Goal: Find specific page/section: Find specific page/section

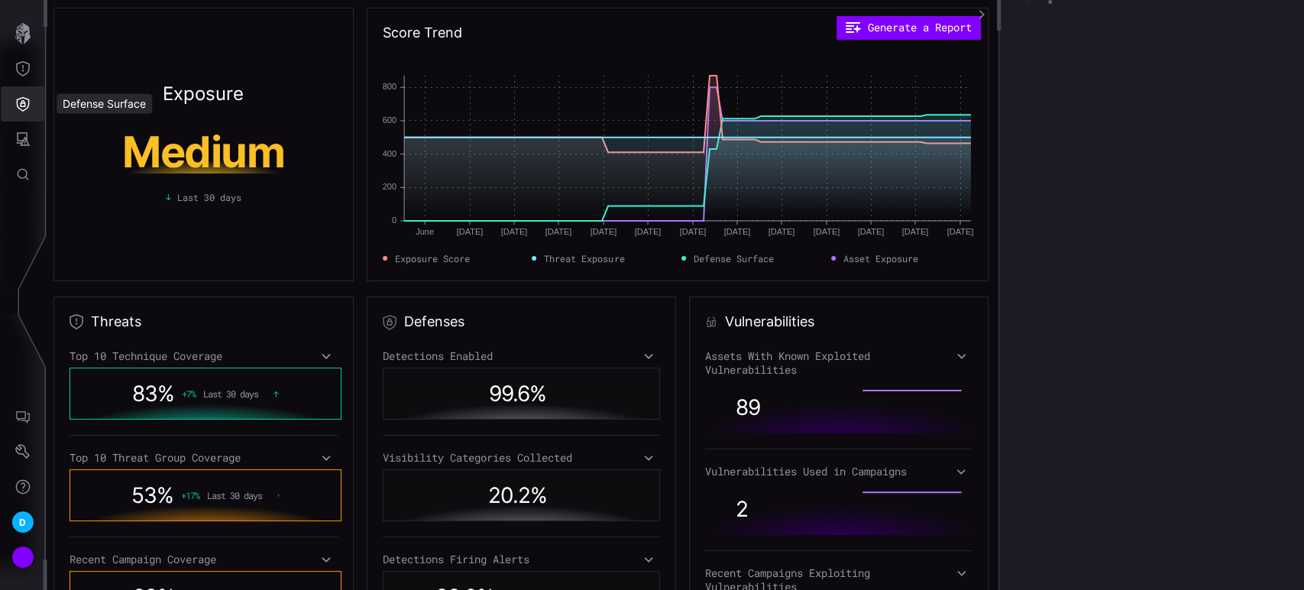
click at [17, 107] on icon "Defense Surface" at bounding box center [22, 103] width 15 height 15
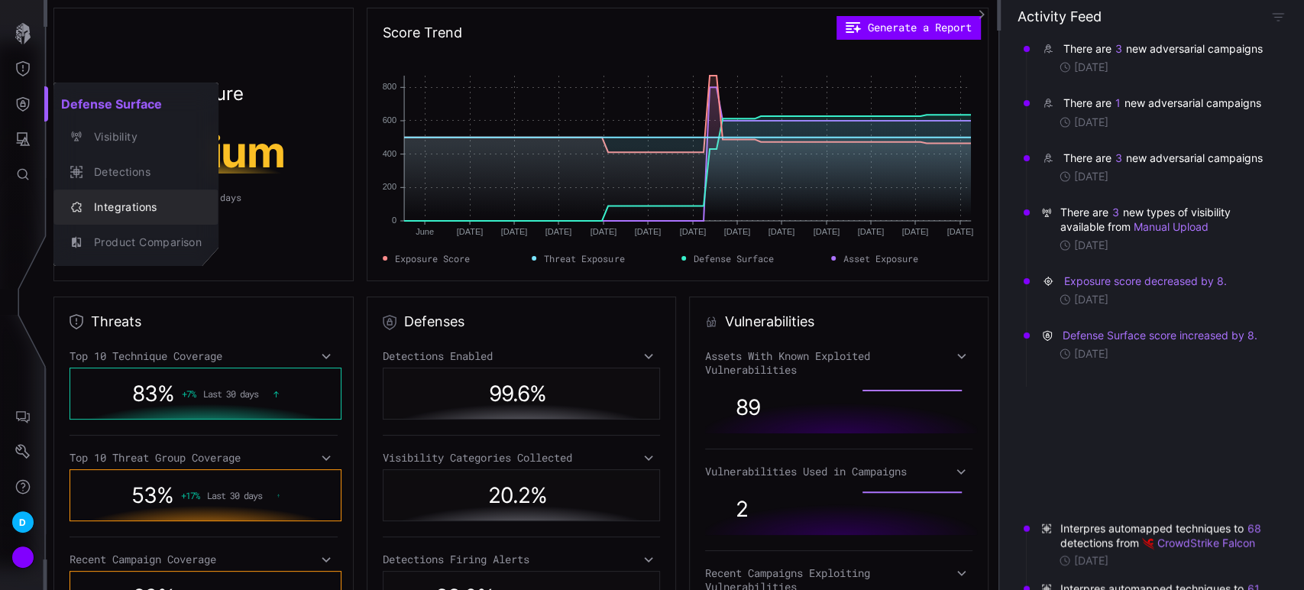
click at [122, 204] on div "Integrations" at bounding box center [143, 207] width 115 height 19
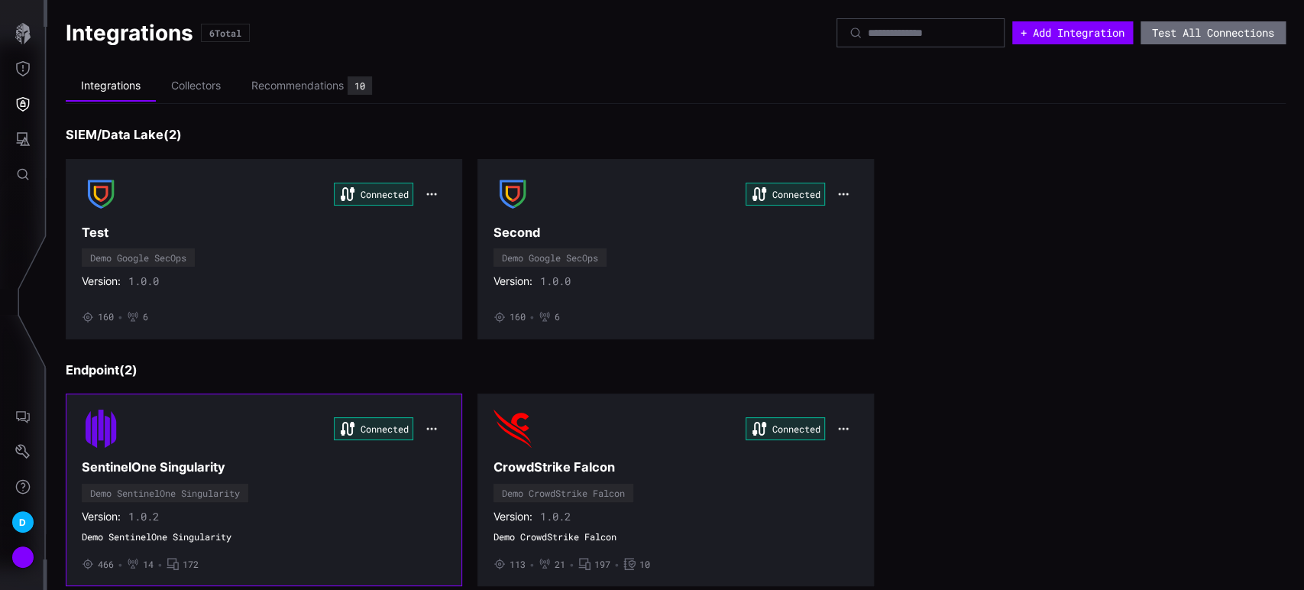
scroll to position [518, 0]
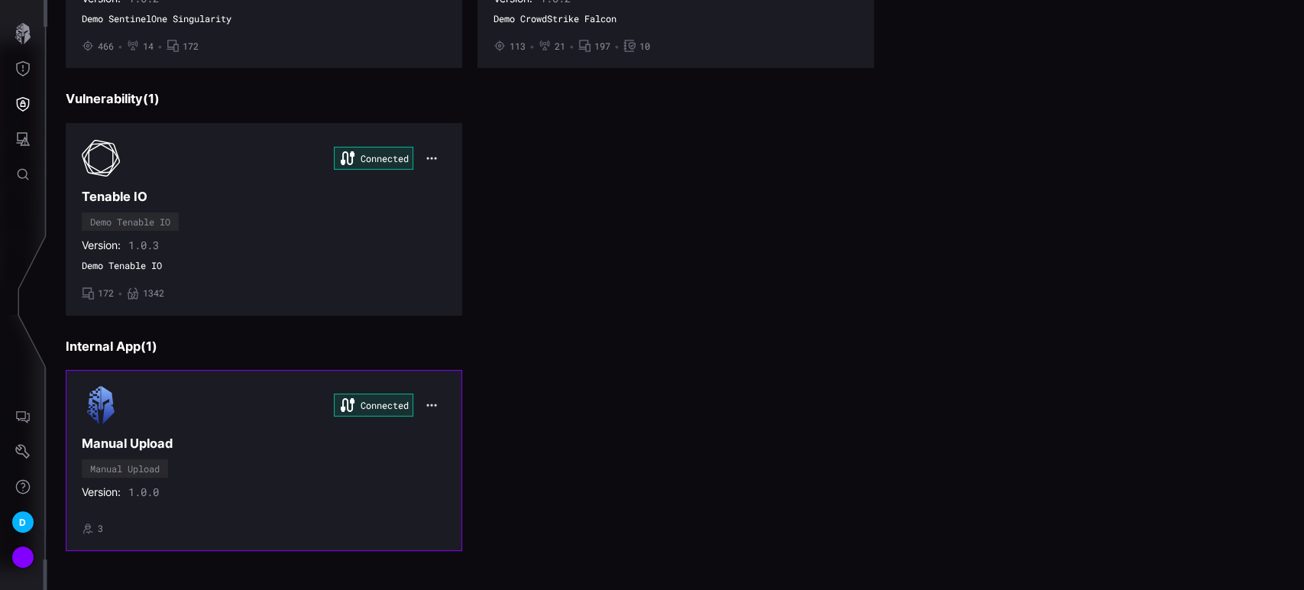
click at [235, 431] on div "Connected Manual Upload Manual Upload Version: 1.0.0 • 3" at bounding box center [264, 460] width 364 height 148
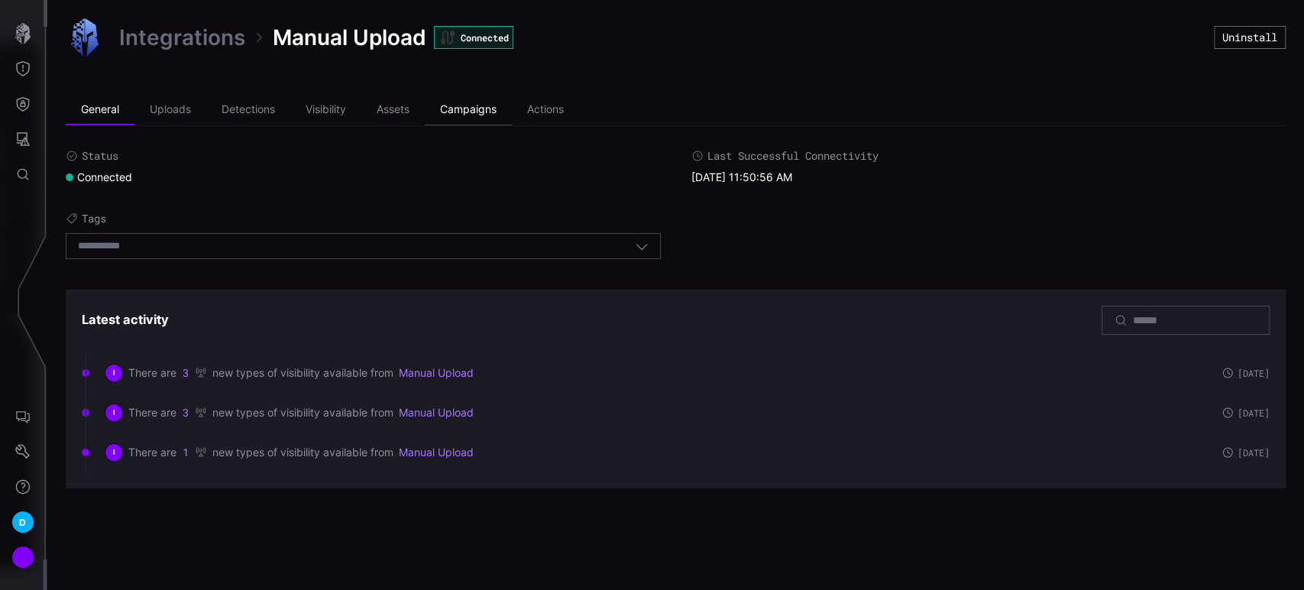
click at [477, 111] on li "Campaigns" at bounding box center [468, 110] width 87 height 31
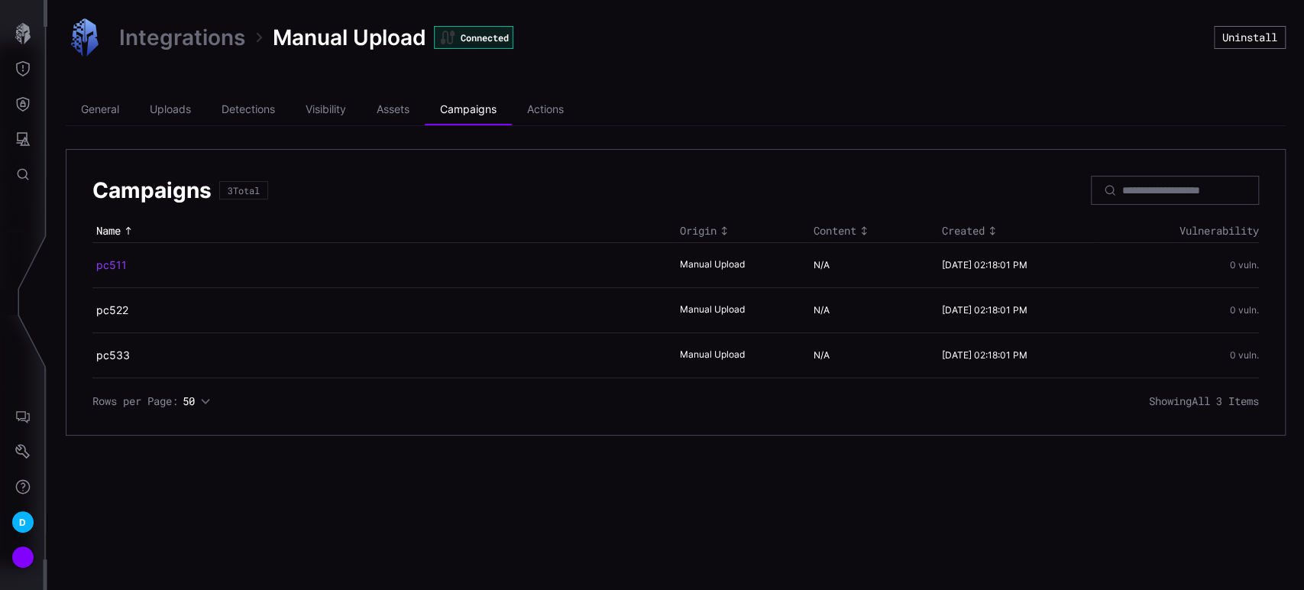
click at [112, 264] on link "pc511" at bounding box center [111, 264] width 31 height 13
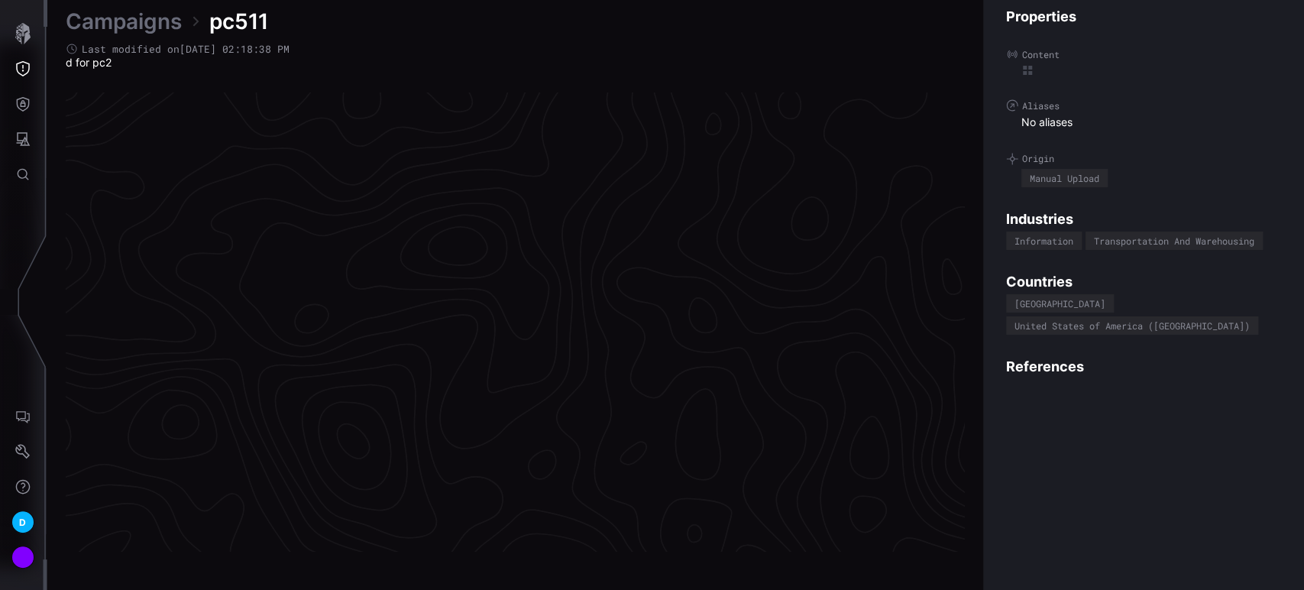
scroll to position [3215, 703]
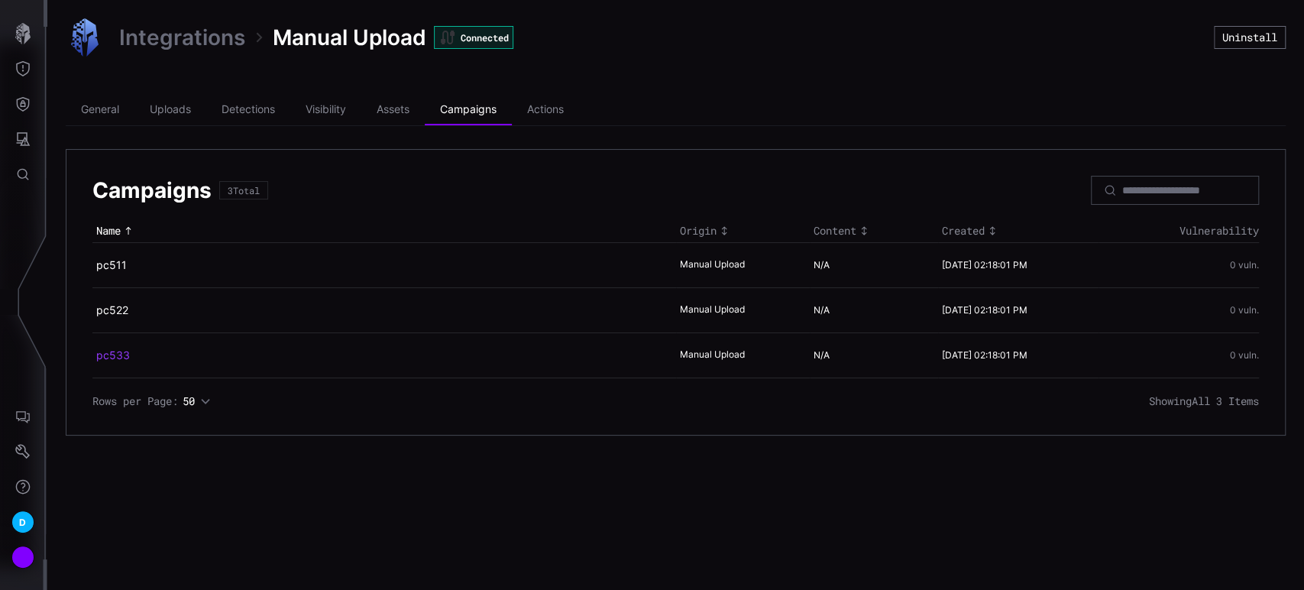
click at [110, 356] on link "pc533" at bounding box center [113, 354] width 34 height 13
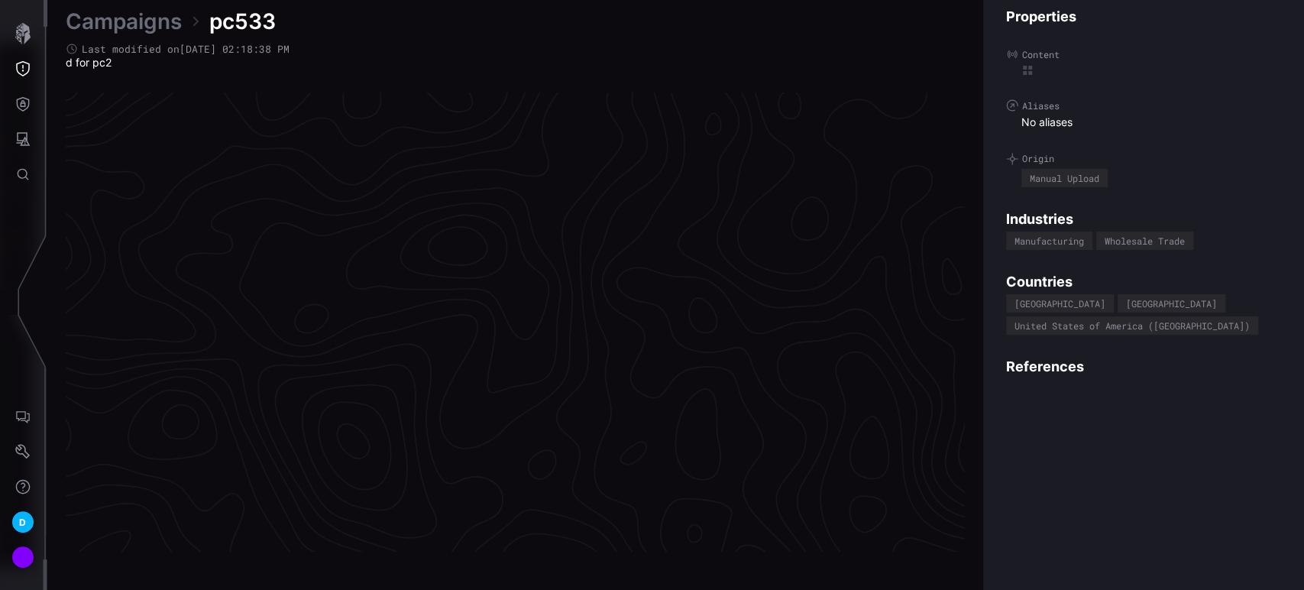
scroll to position [3215, 703]
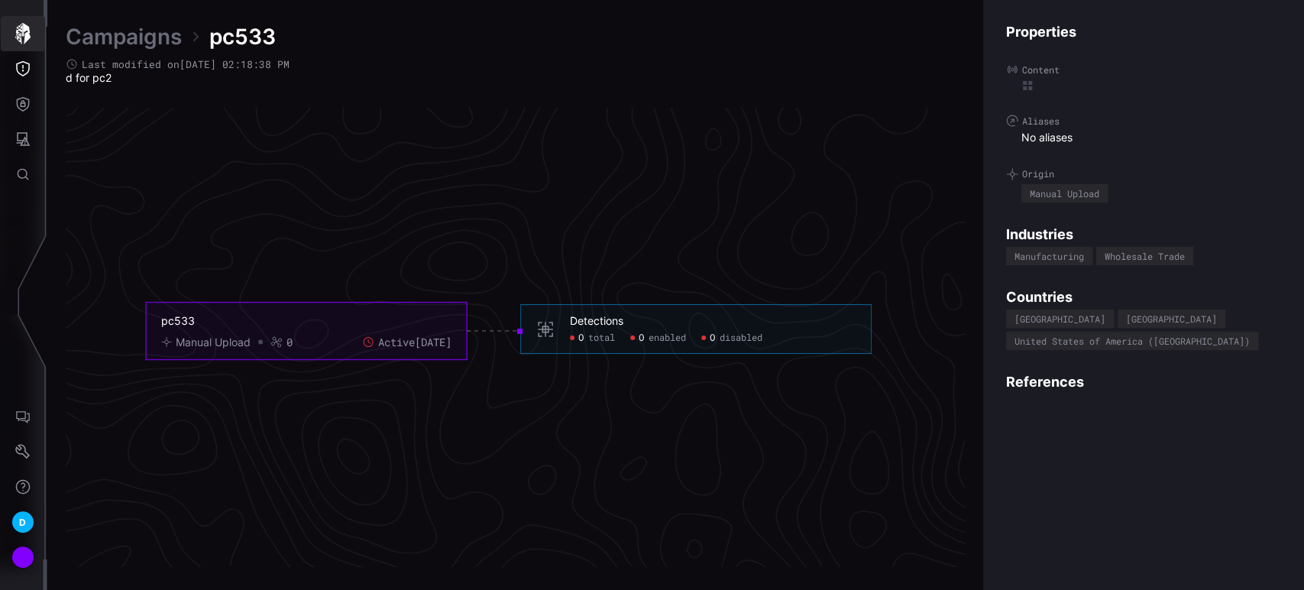
click at [21, 31] on icon "button" at bounding box center [22, 33] width 15 height 21
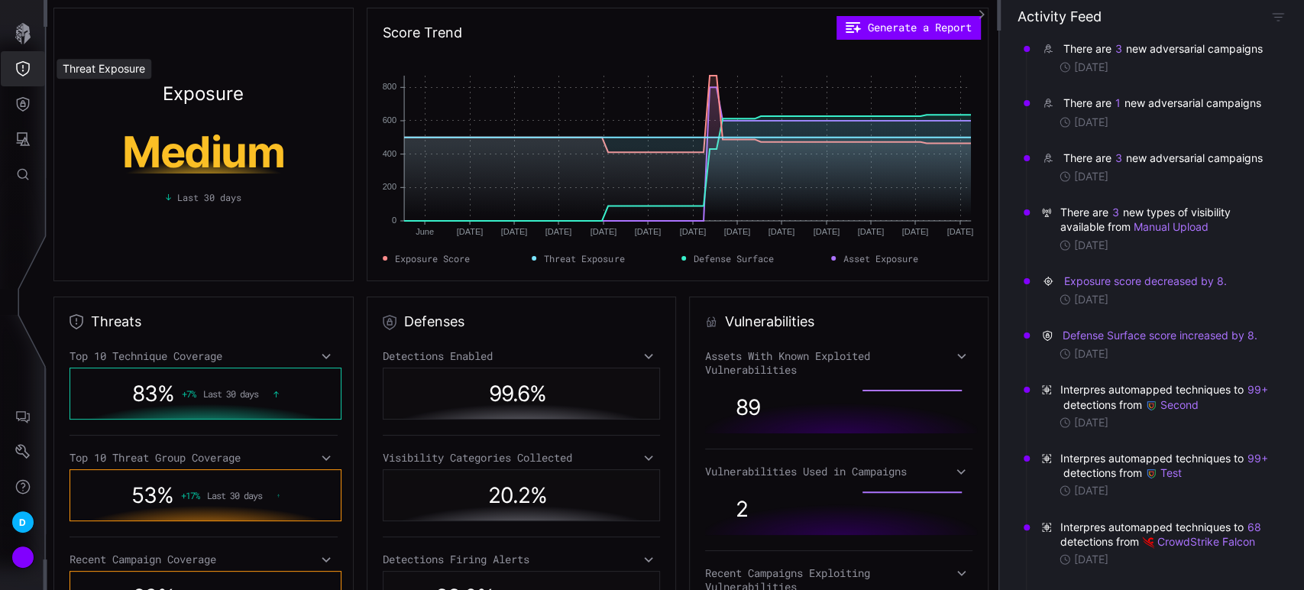
click at [21, 62] on icon "Threat Exposure" at bounding box center [23, 68] width 14 height 15
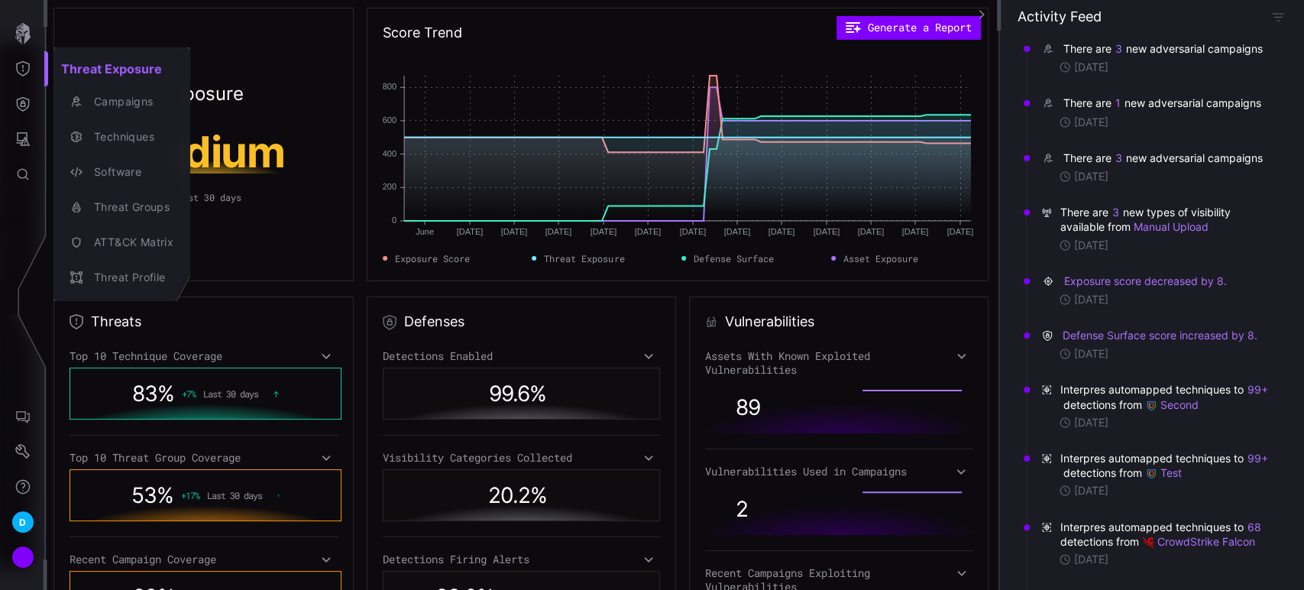
click at [28, 104] on div at bounding box center [652, 295] width 1304 height 590
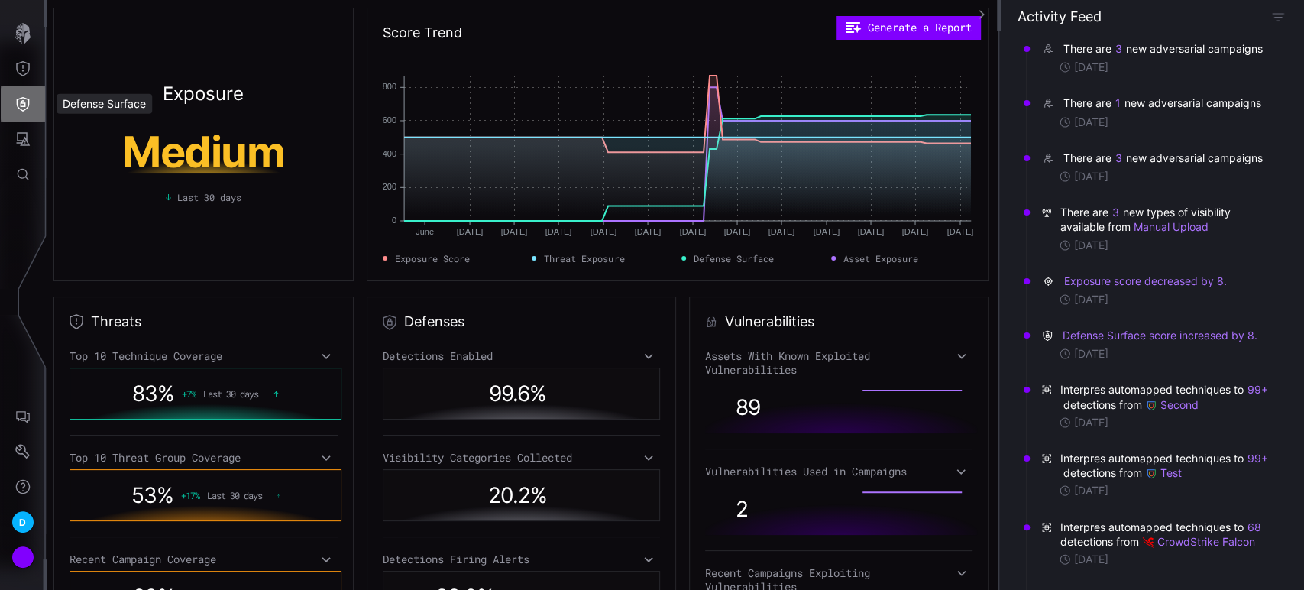
click at [28, 104] on icon "Defense Surface" at bounding box center [23, 104] width 13 height 15
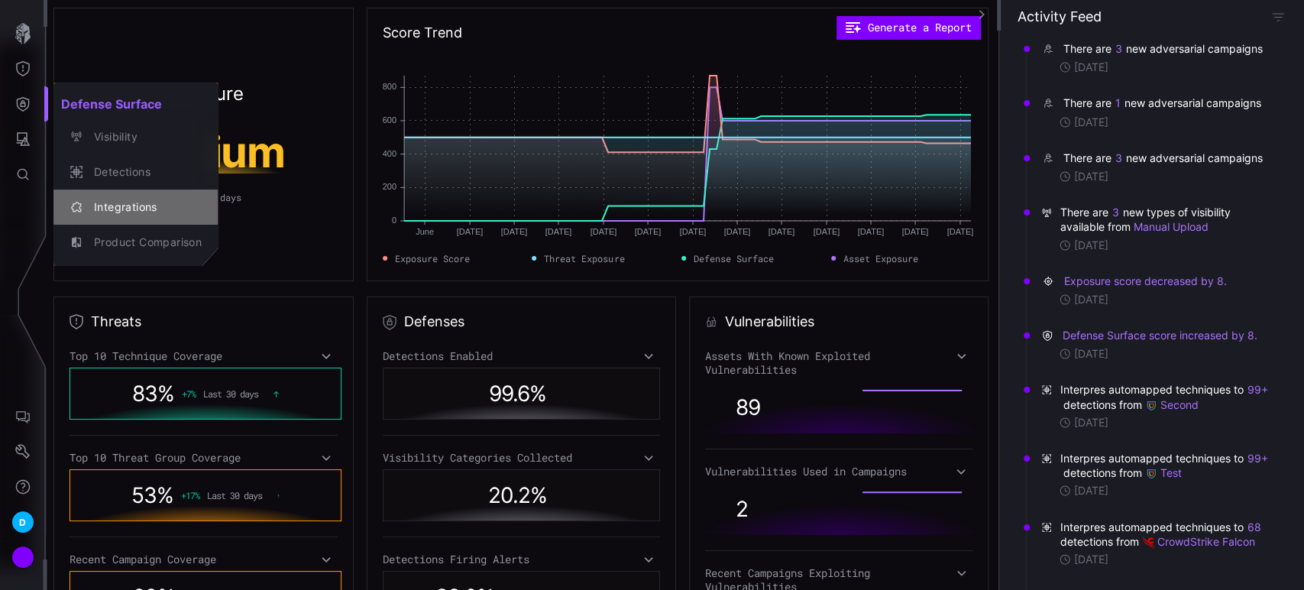
click at [141, 206] on div "Integrations" at bounding box center [143, 207] width 115 height 19
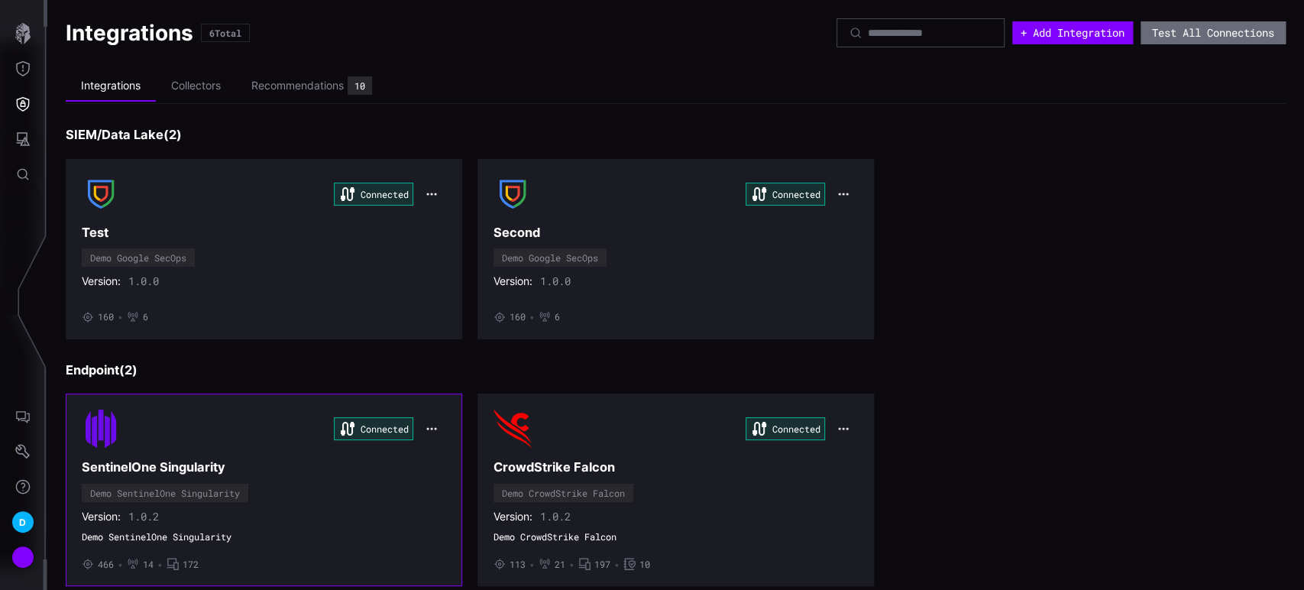
scroll to position [518, 0]
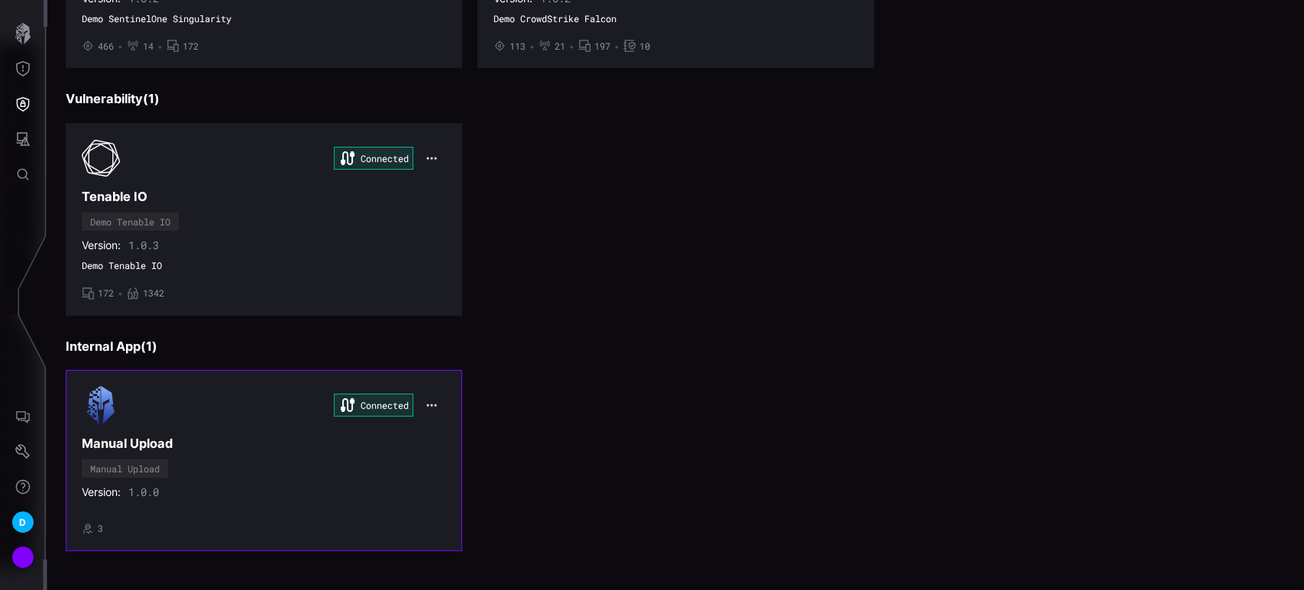
click at [212, 446] on h3 "Manual Upload" at bounding box center [264, 443] width 364 height 16
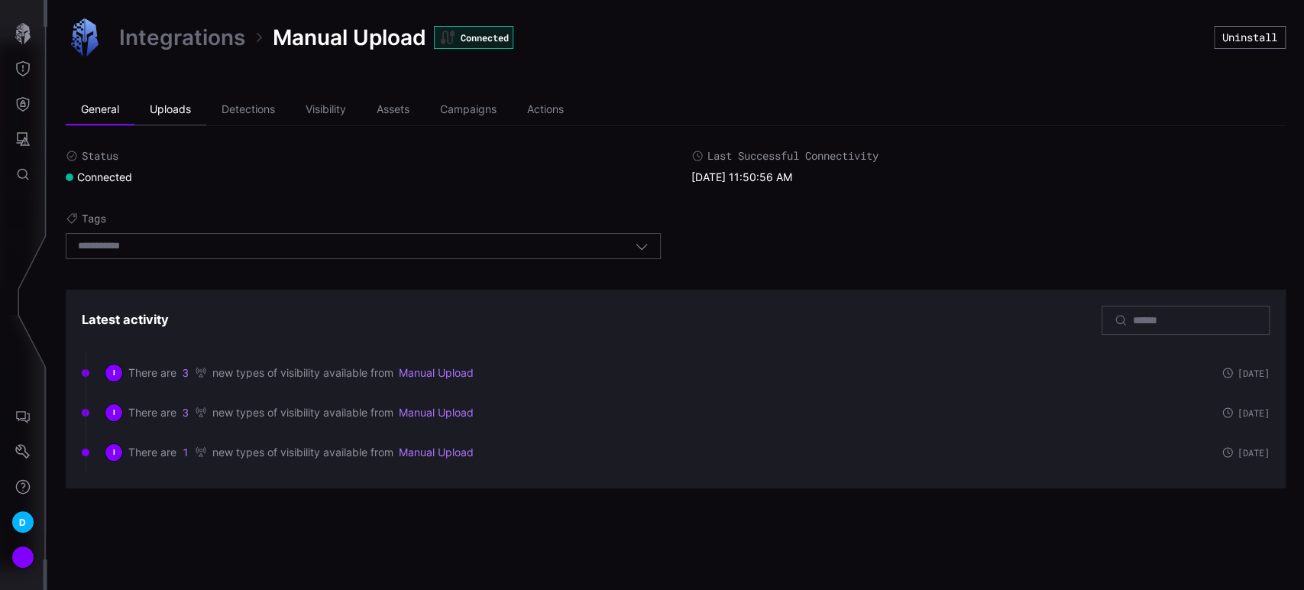
click at [176, 108] on li "Uploads" at bounding box center [170, 110] width 72 height 31
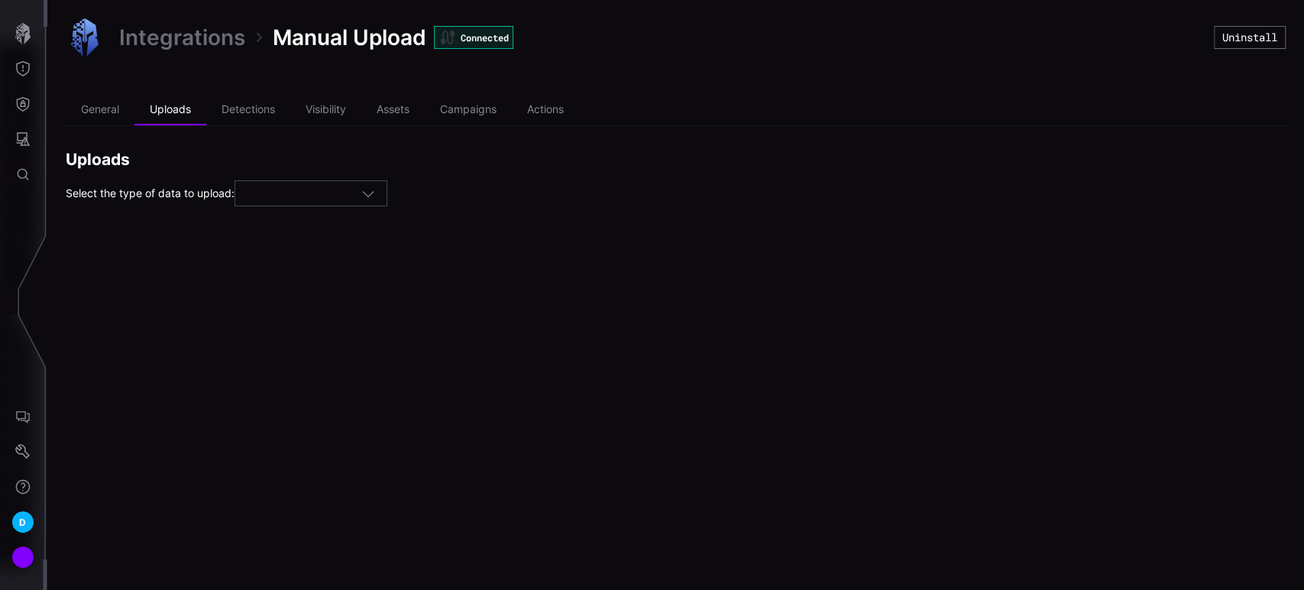
click at [358, 197] on div at bounding box center [304, 194] width 115 height 14
click at [271, 241] on span "Campaigns" at bounding box center [277, 238] width 57 height 13
type input "*********"
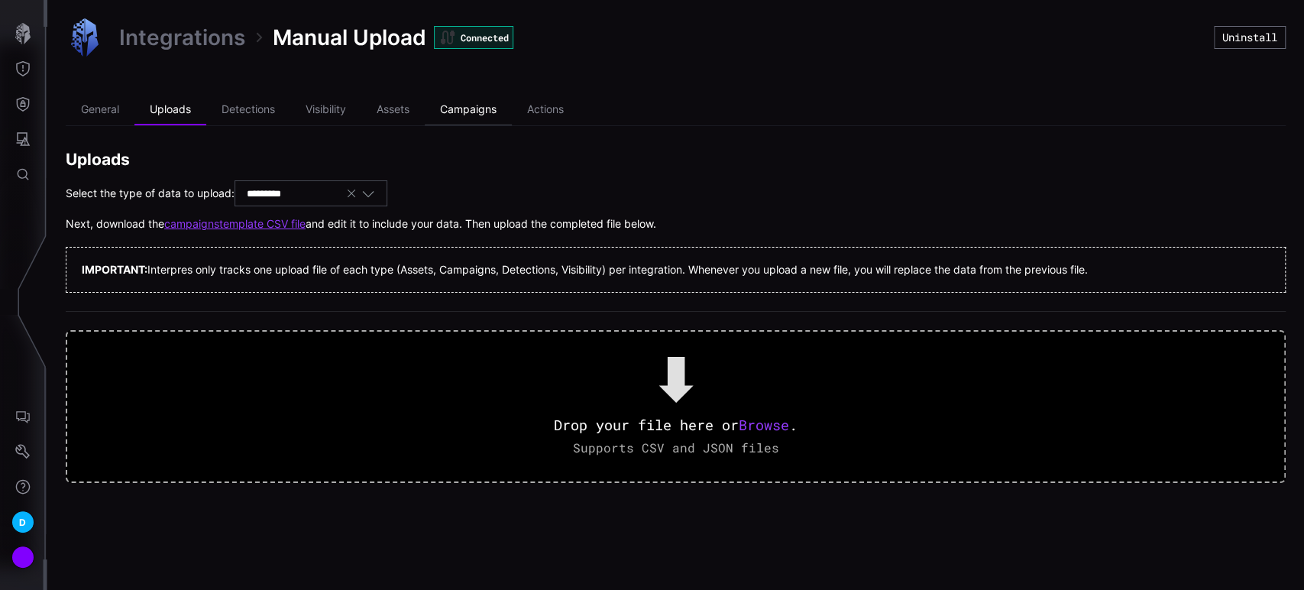
click at [464, 107] on li "Campaigns" at bounding box center [468, 110] width 87 height 31
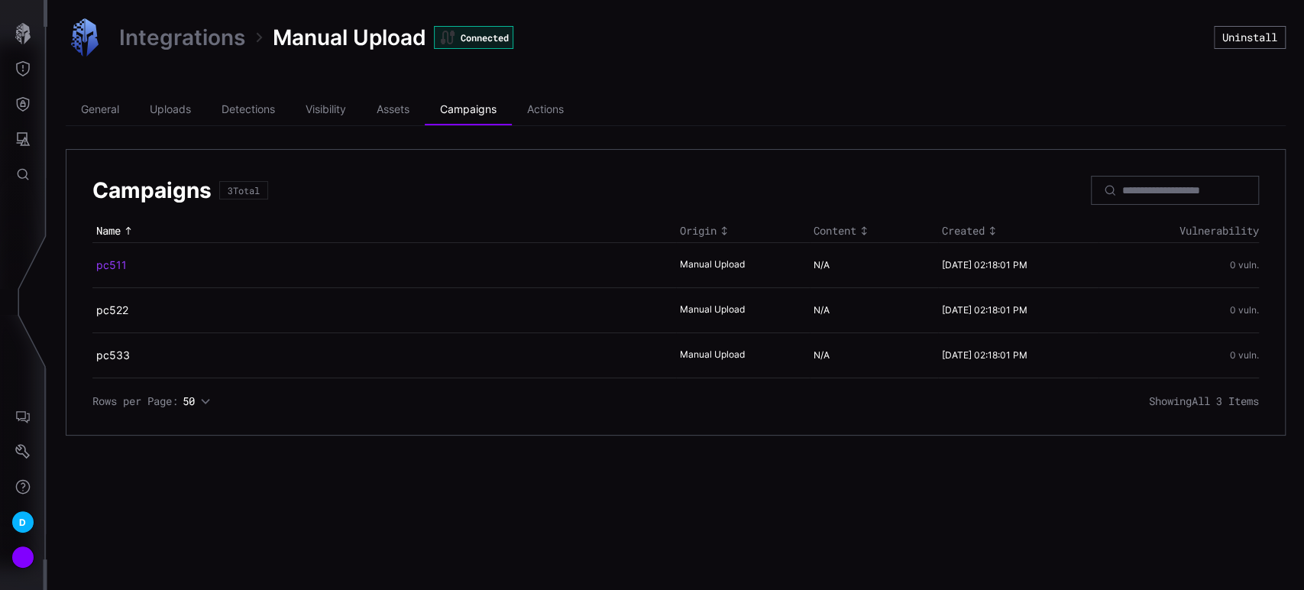
click at [109, 263] on link "pc511" at bounding box center [111, 264] width 31 height 13
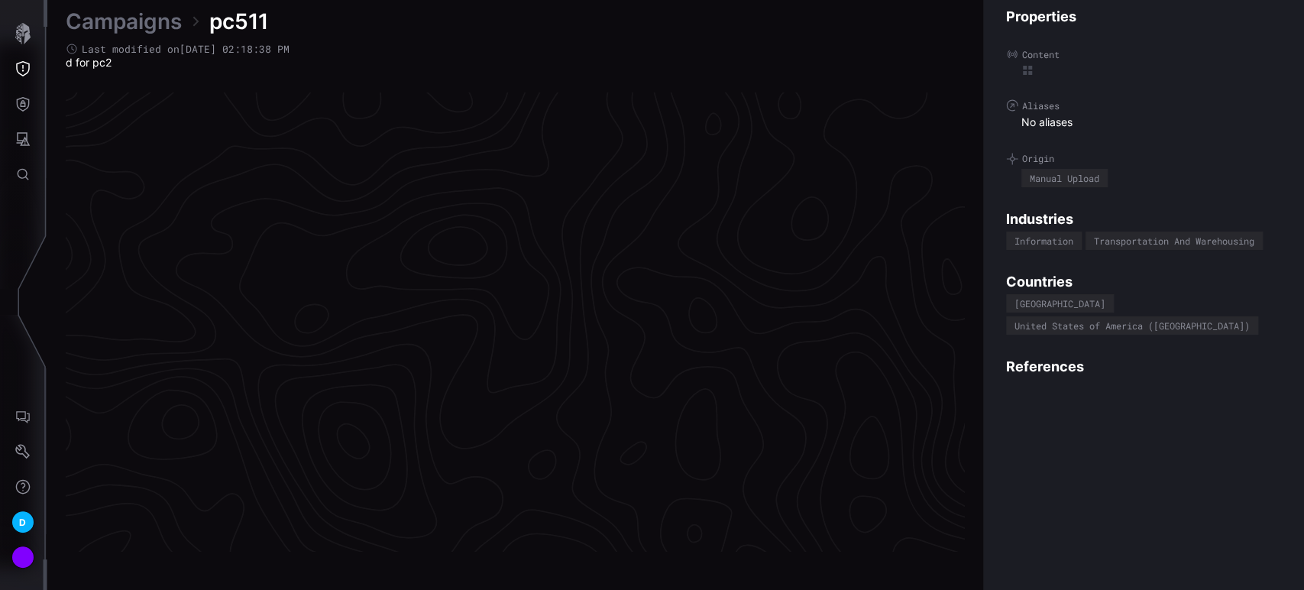
scroll to position [3215, 703]
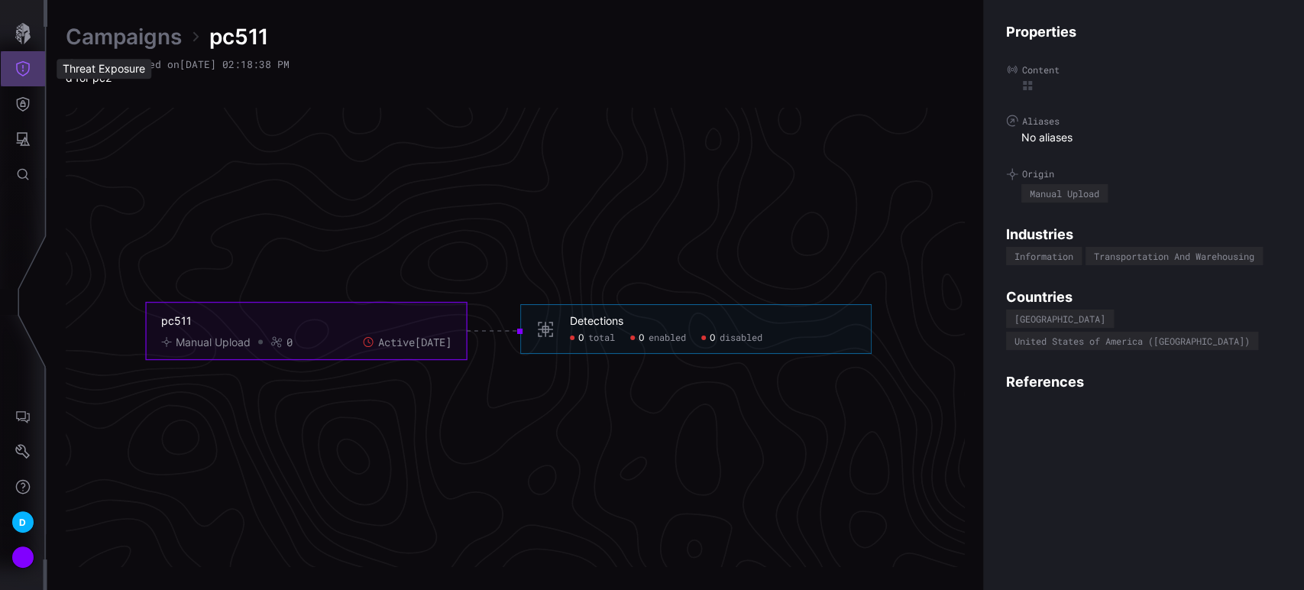
click at [28, 70] on icon "Threat Exposure" at bounding box center [22, 68] width 15 height 15
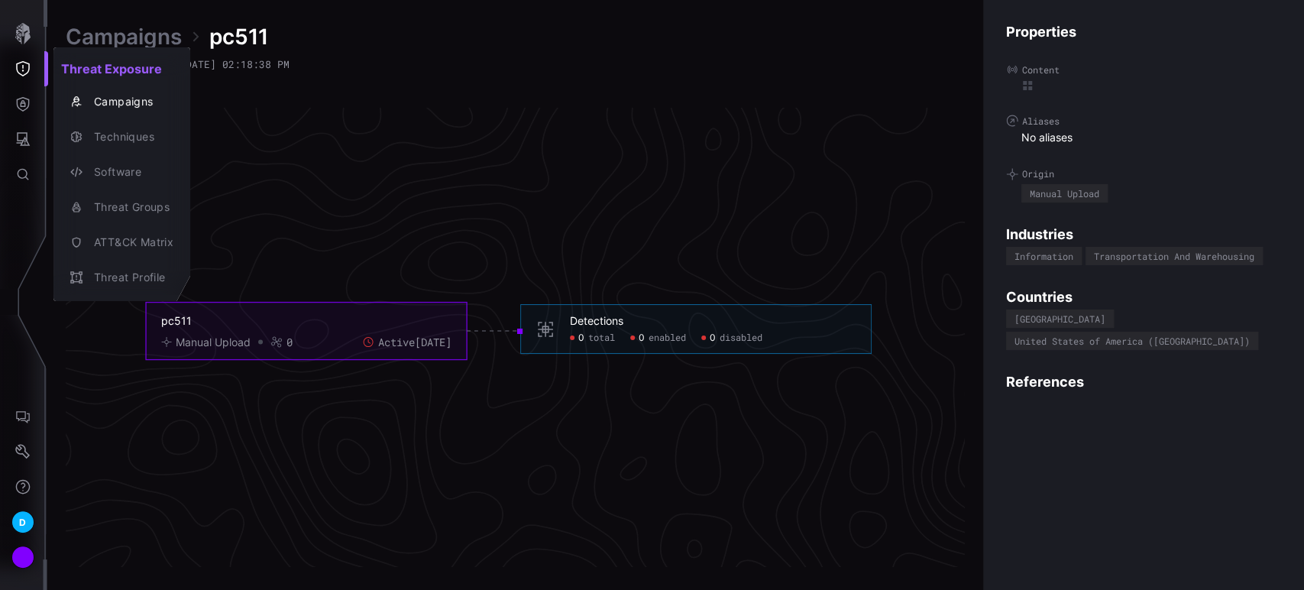
click at [24, 101] on div at bounding box center [652, 295] width 1304 height 590
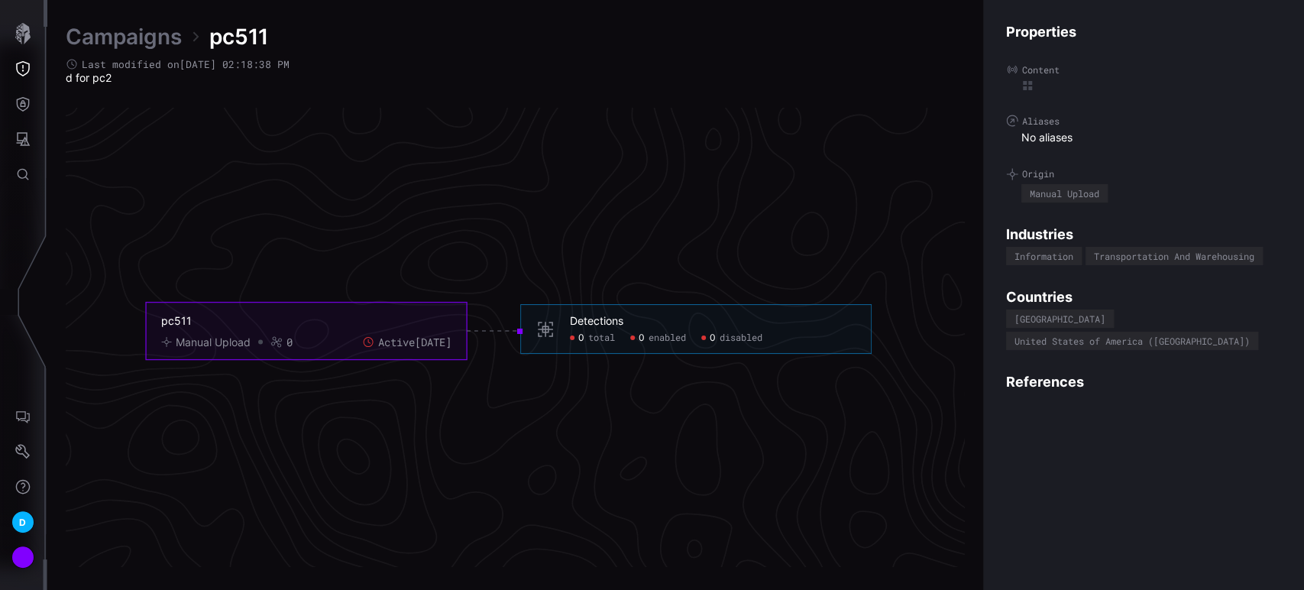
click at [24, 101] on div "Threat Exposure Campaigns Techniques Software Threat Groups ATT&CK Matrix Threa…" at bounding box center [654, 295] width 1299 height 590
click at [24, 101] on icon "Defense Surface" at bounding box center [23, 104] width 13 height 15
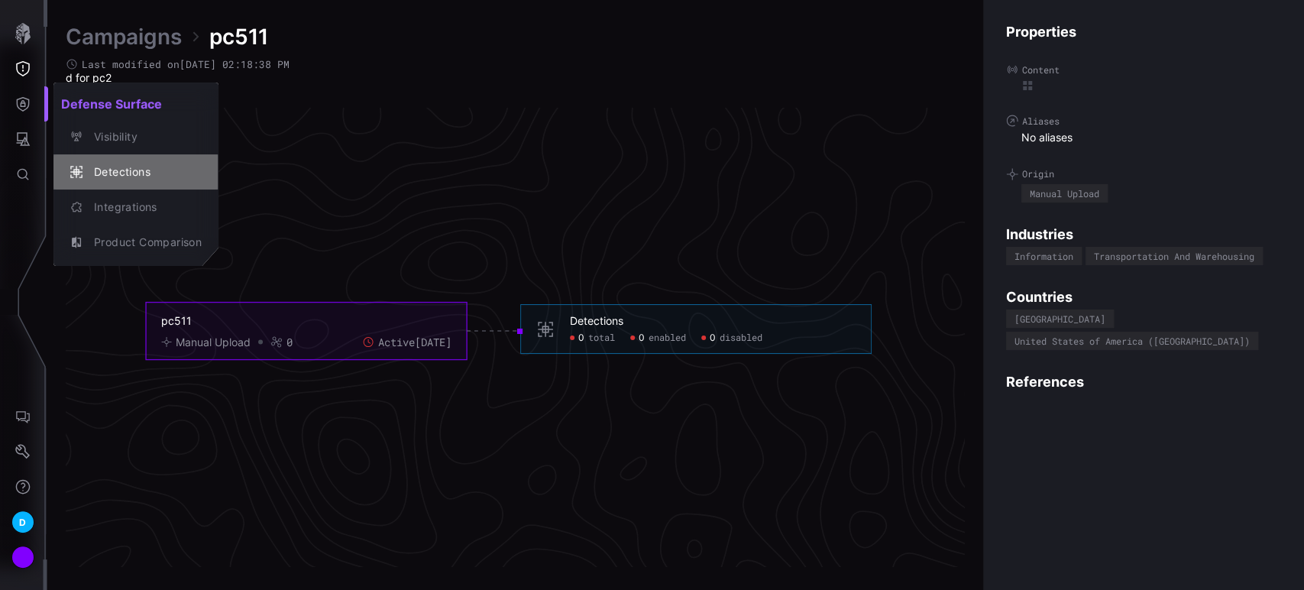
click at [113, 173] on div "Detections" at bounding box center [143, 172] width 115 height 19
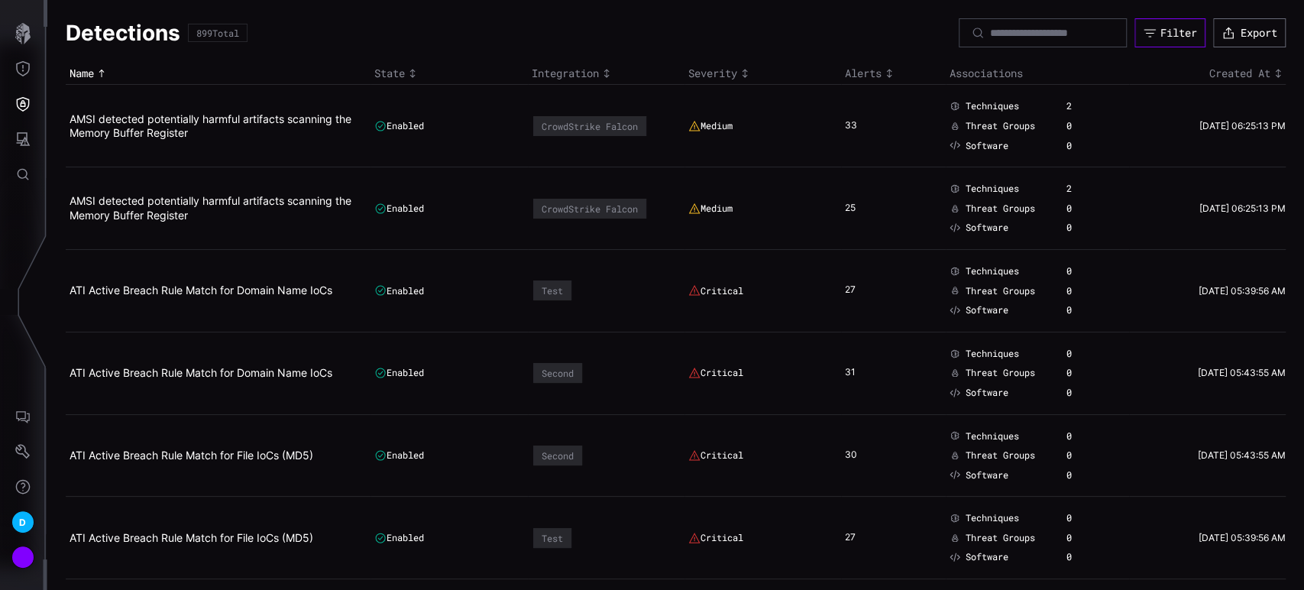
click at [1160, 31] on div "Filter" at bounding box center [1178, 33] width 37 height 14
